Goal: Find specific page/section: Find specific page/section

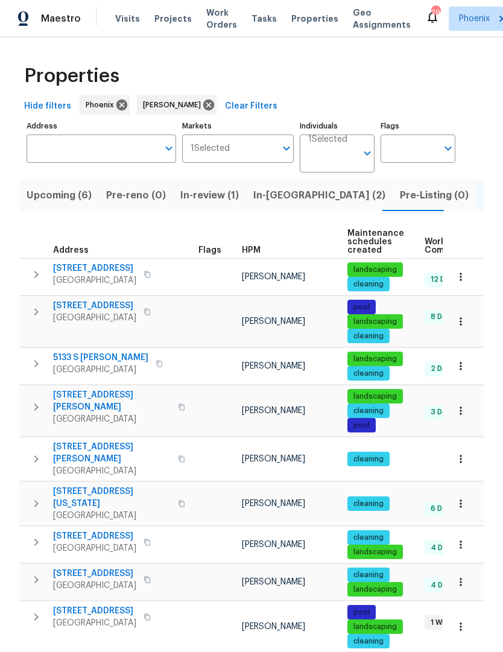
click at [400, 188] on span "Pre-Listing (0)" at bounding box center [434, 196] width 69 height 17
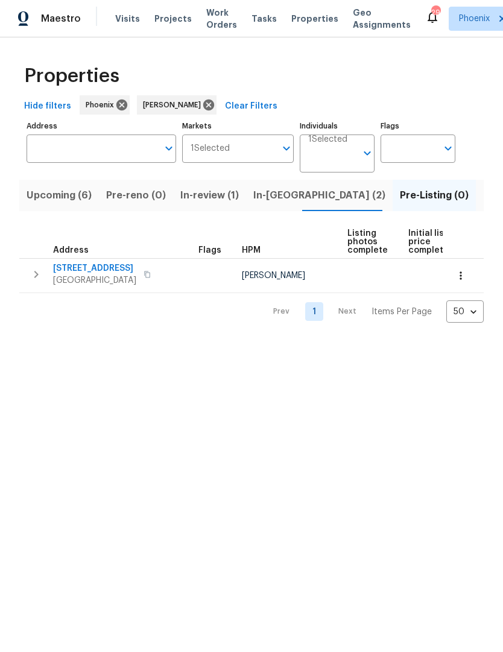
click at [111, 271] on span "33153 N Cat Hills Ave" at bounding box center [94, 269] width 83 height 12
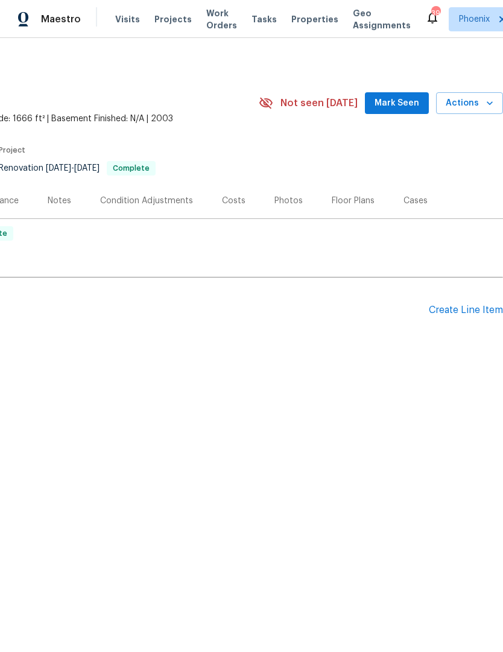
scroll to position [0, 179]
click at [290, 203] on div "Photos" at bounding box center [288, 201] width 28 height 12
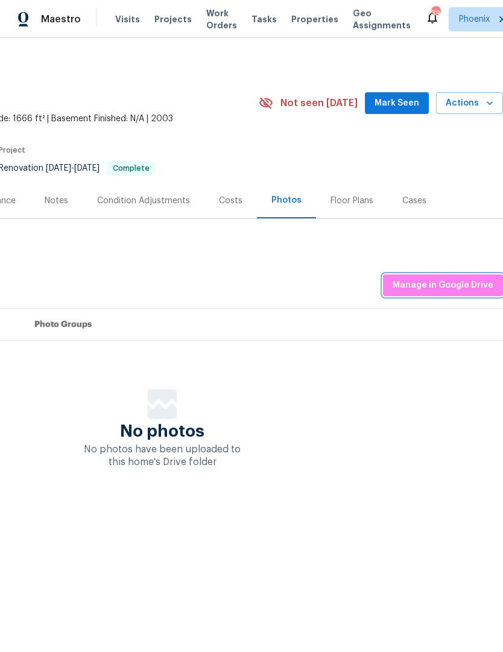
click at [460, 281] on span "Manage in Google Drive" at bounding box center [443, 285] width 101 height 15
